Goal: Task Accomplishment & Management: Manage account settings

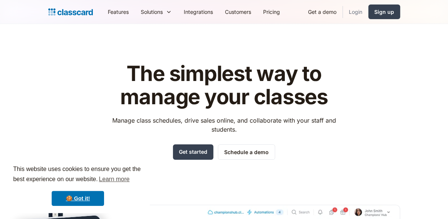
click at [357, 12] on link "Login" at bounding box center [355, 11] width 25 height 17
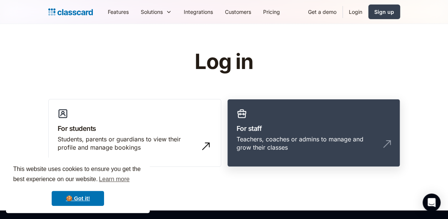
click at [299, 137] on div "Teachers, coaches or admins to manage and grow their classes" at bounding box center [306, 143] width 139 height 17
